Goal: Information Seeking & Learning: Learn about a topic

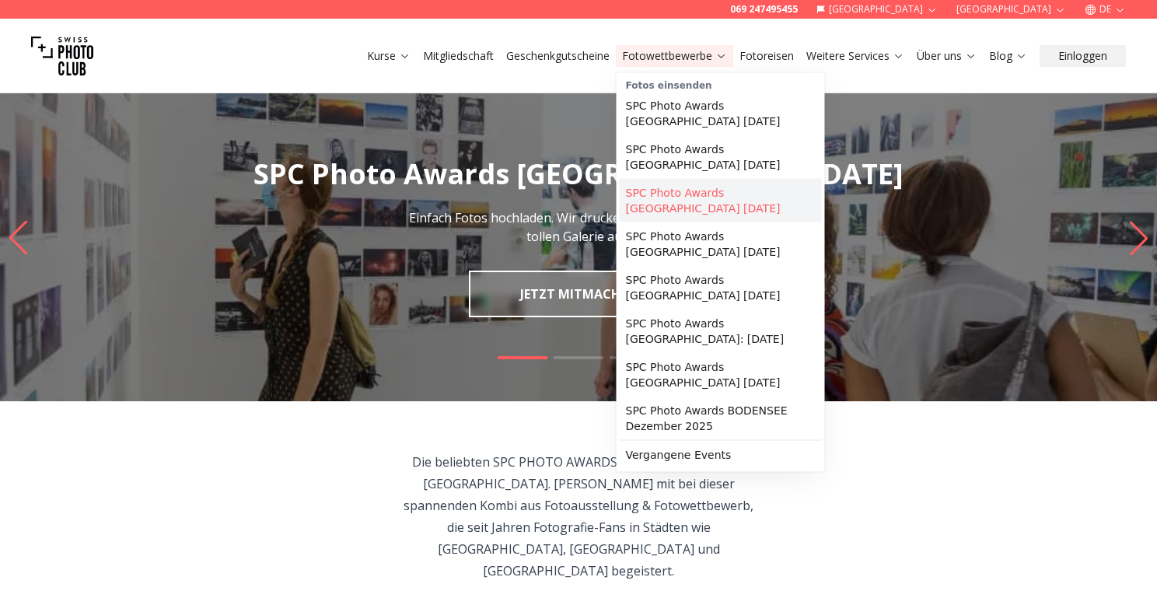
click at [669, 209] on link "SPC Photo Awards [GEOGRAPHIC_DATA] [DATE]" at bounding box center [721, 201] width 202 height 44
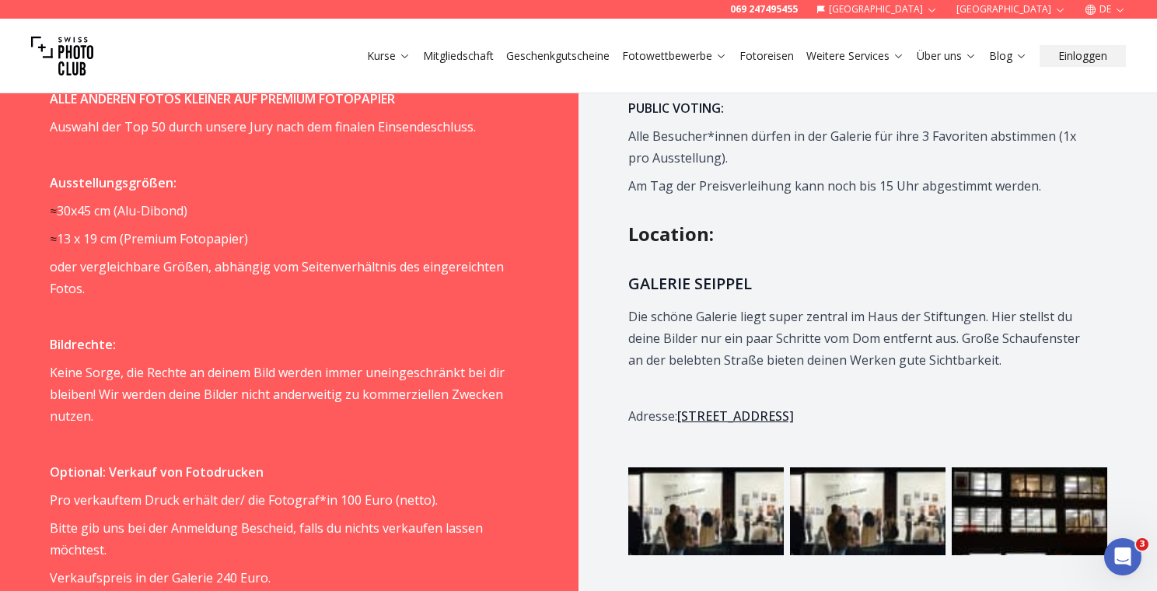
scroll to position [1383, 0]
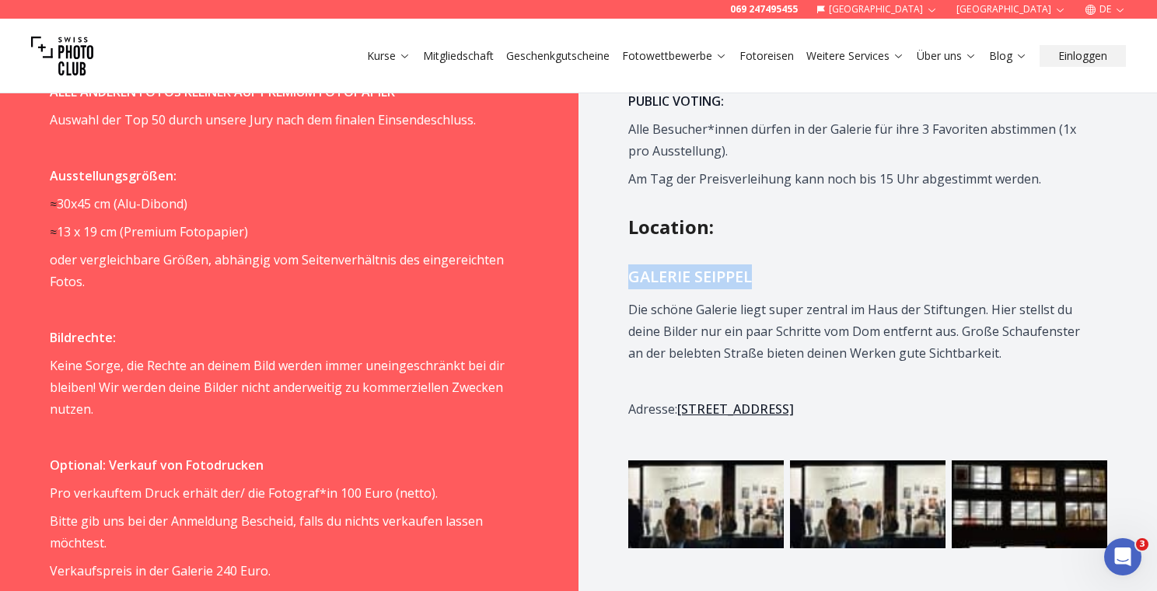
drag, startPoint x: 762, startPoint y: 250, endPoint x: 620, endPoint y: 254, distance: 141.6
copy h3 "GALERIE SEIPPEL"
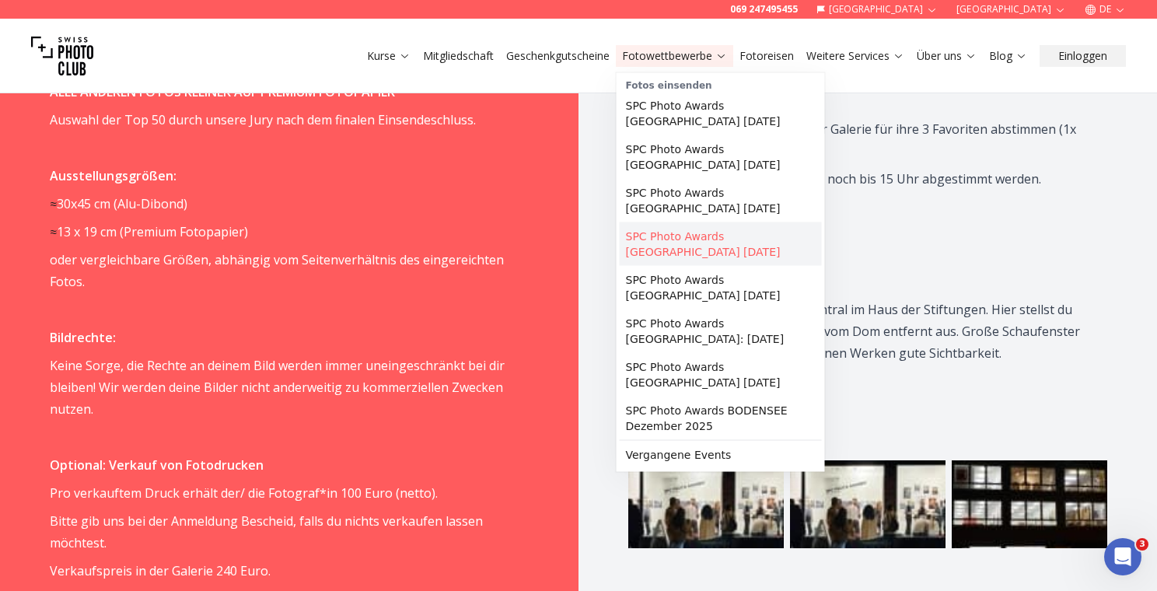
click at [674, 224] on link "SPC Photo Awards [GEOGRAPHIC_DATA] [DATE]" at bounding box center [721, 244] width 202 height 44
